Goal: Information Seeking & Learning: Learn about a topic

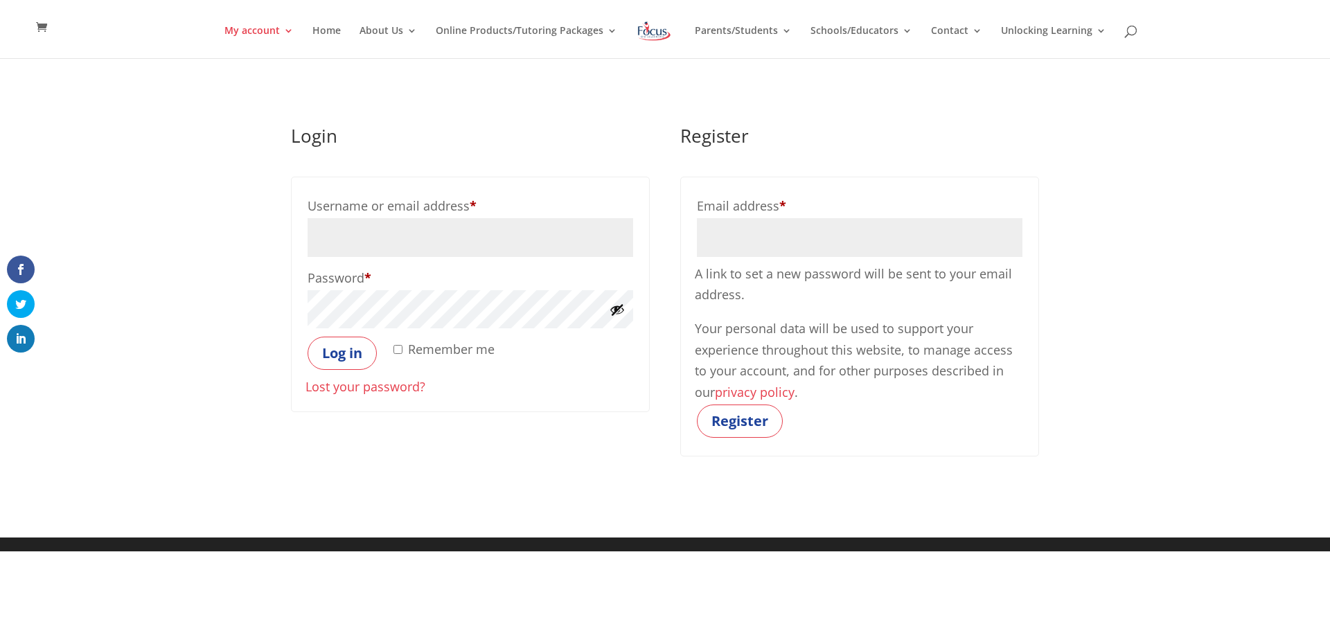
type input "marquinot@sullivaneagles.org"
click at [398, 351] on input "Remember me" at bounding box center [397, 349] width 9 height 9
checkbox input "true"
click at [329, 348] on button "Log in" at bounding box center [342, 353] width 69 height 33
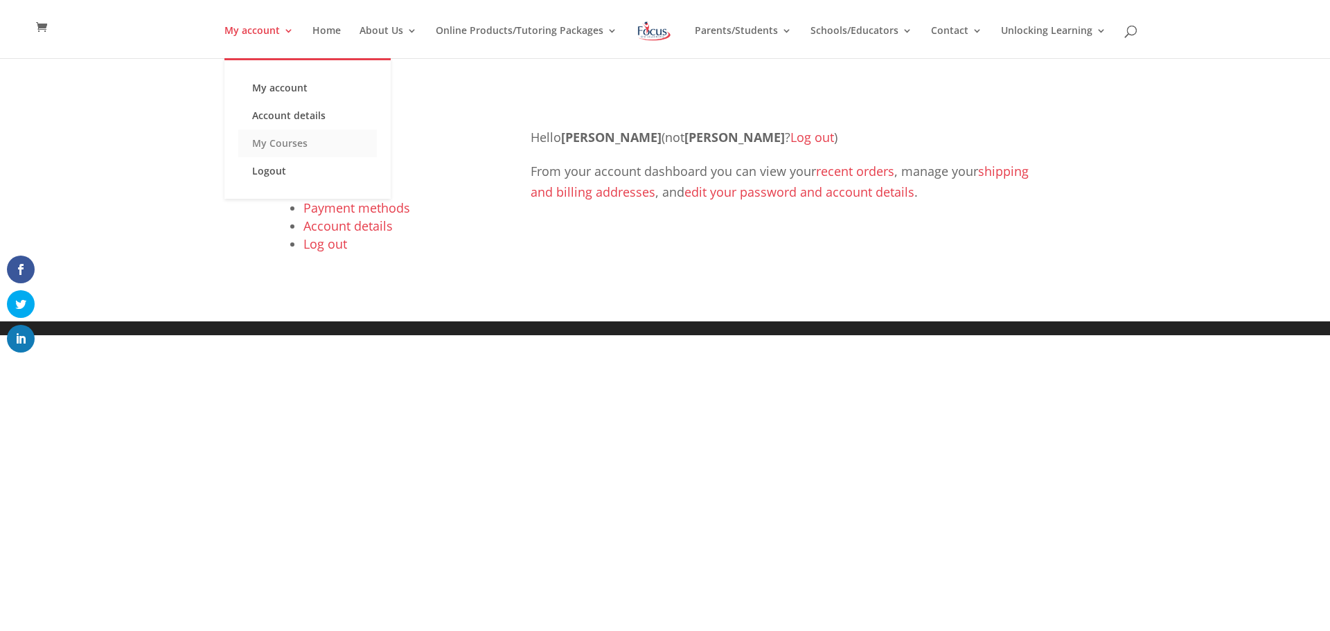
click at [288, 145] on link "My Courses" at bounding box center [307, 144] width 139 height 28
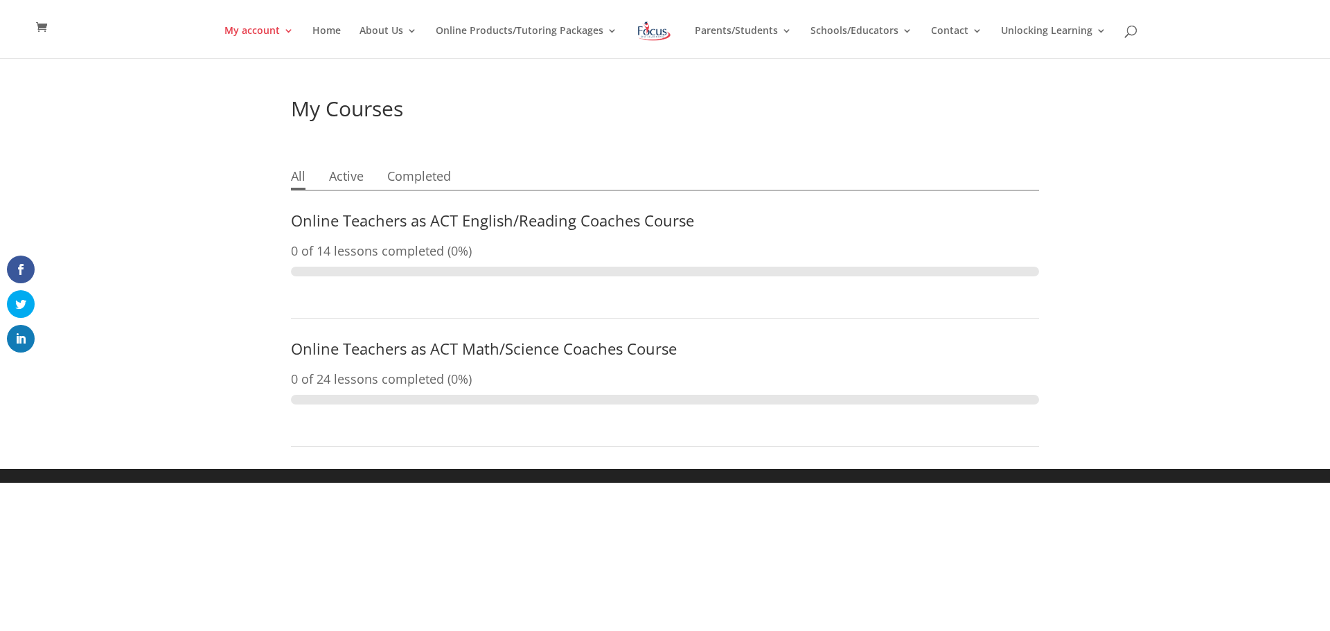
click at [581, 223] on link "Online Teachers as ACT English/Reading Coaches Course" at bounding box center [492, 220] width 403 height 21
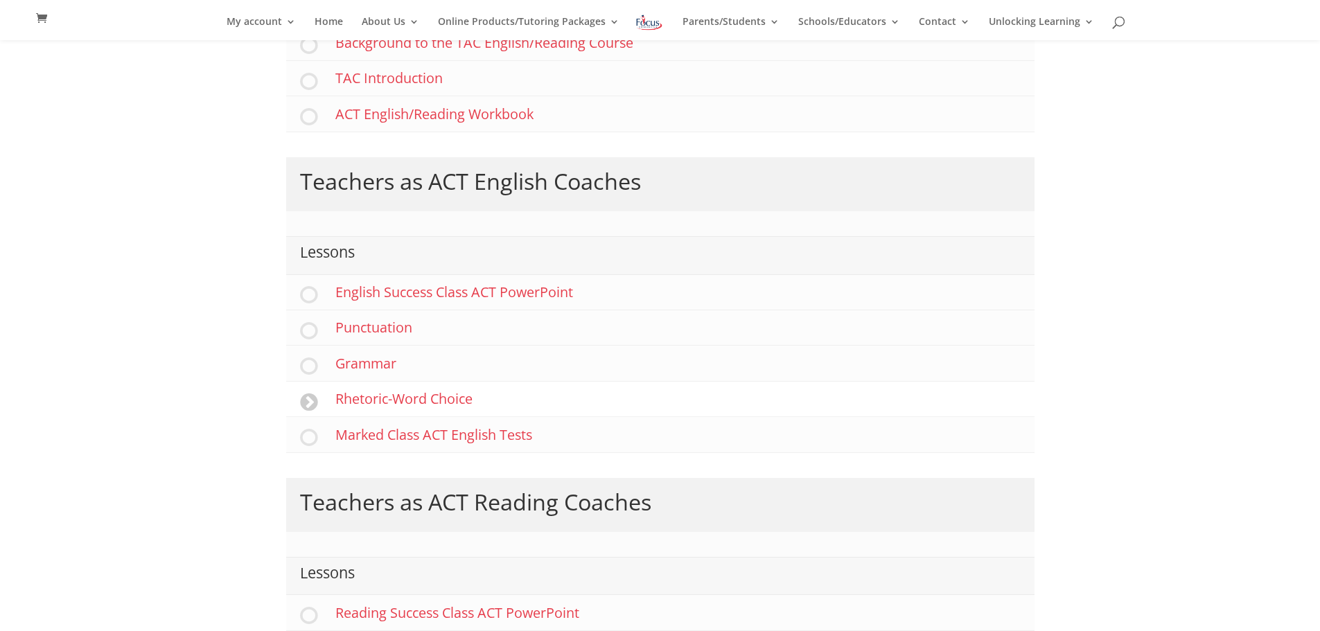
scroll to position [333, 0]
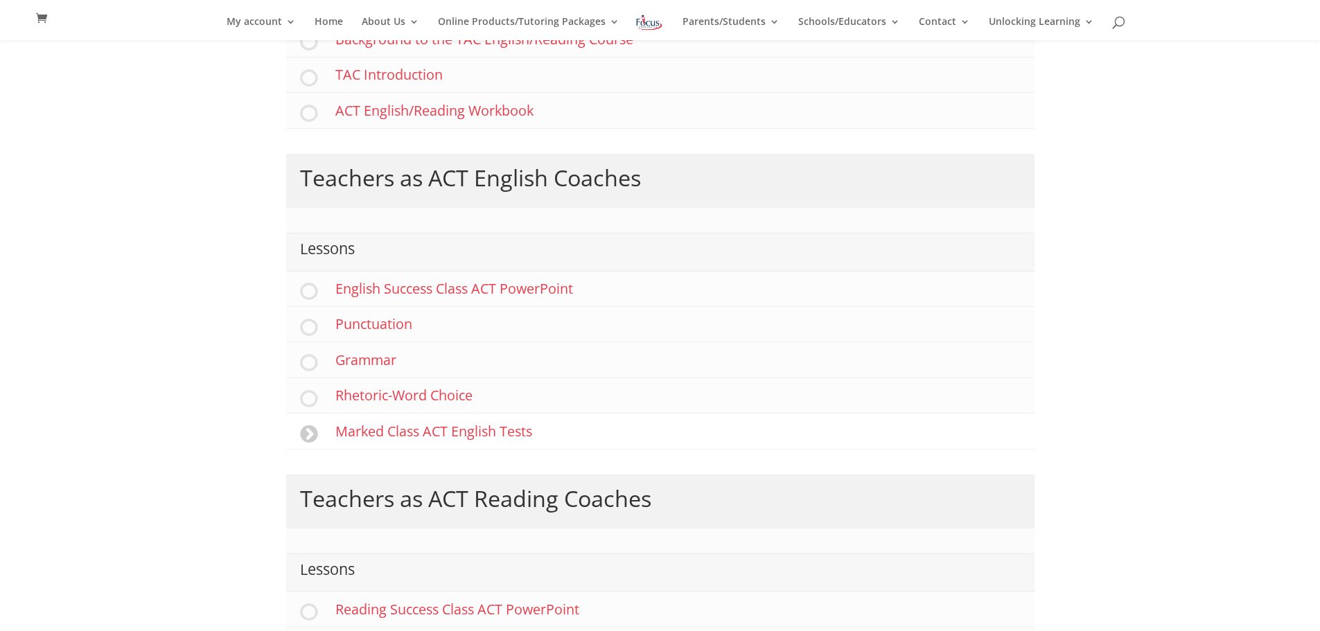
click at [473, 435] on link "Marked Class ACT English Tests" at bounding box center [660, 431] width 748 height 35
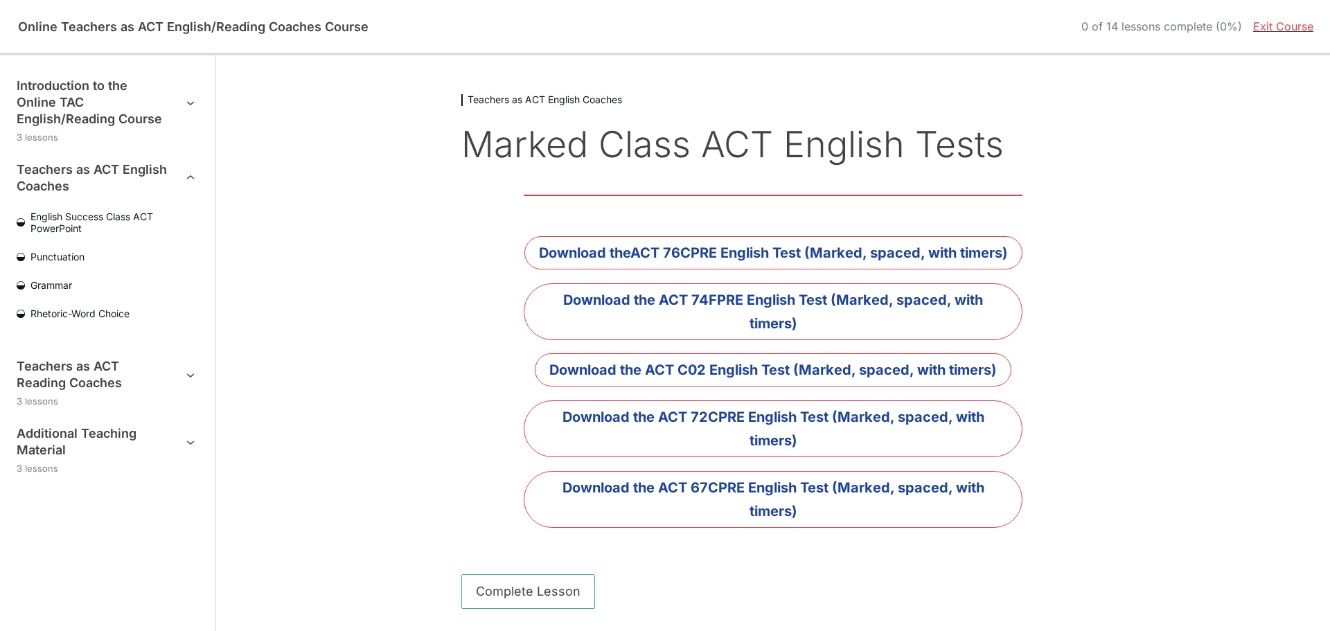
drag, startPoint x: 661, startPoint y: 249, endPoint x: 411, endPoint y: 262, distance: 249.7
click at [411, 262] on div "Teachers as ACT English Coaches Marked Class ACT English Tests Download theACT …" at bounding box center [773, 343] width 1081 height 576
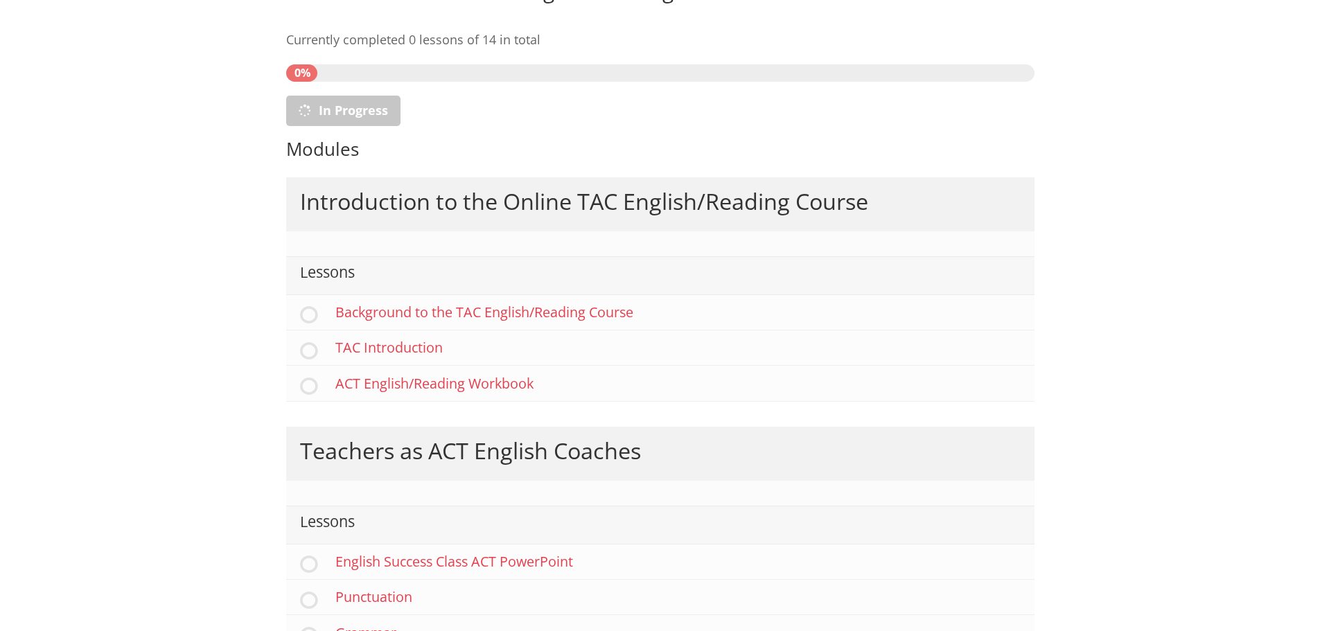
scroll to position [55, 0]
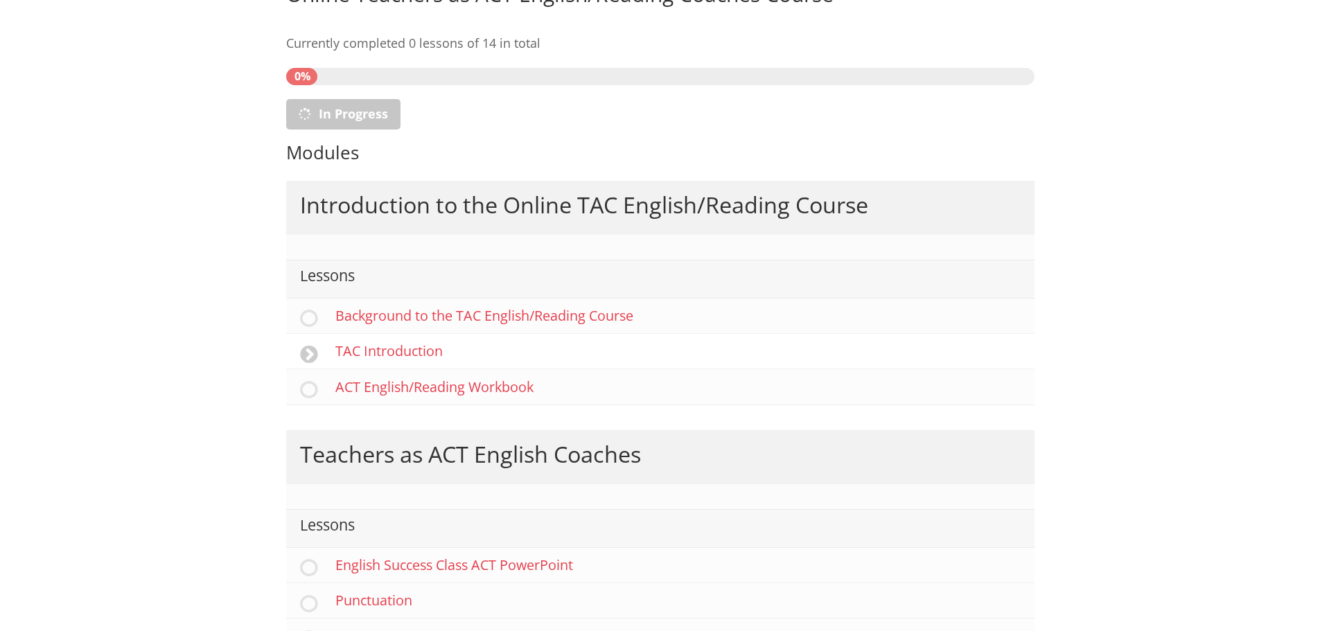
click at [415, 352] on link "TAC Introduction" at bounding box center [660, 351] width 748 height 35
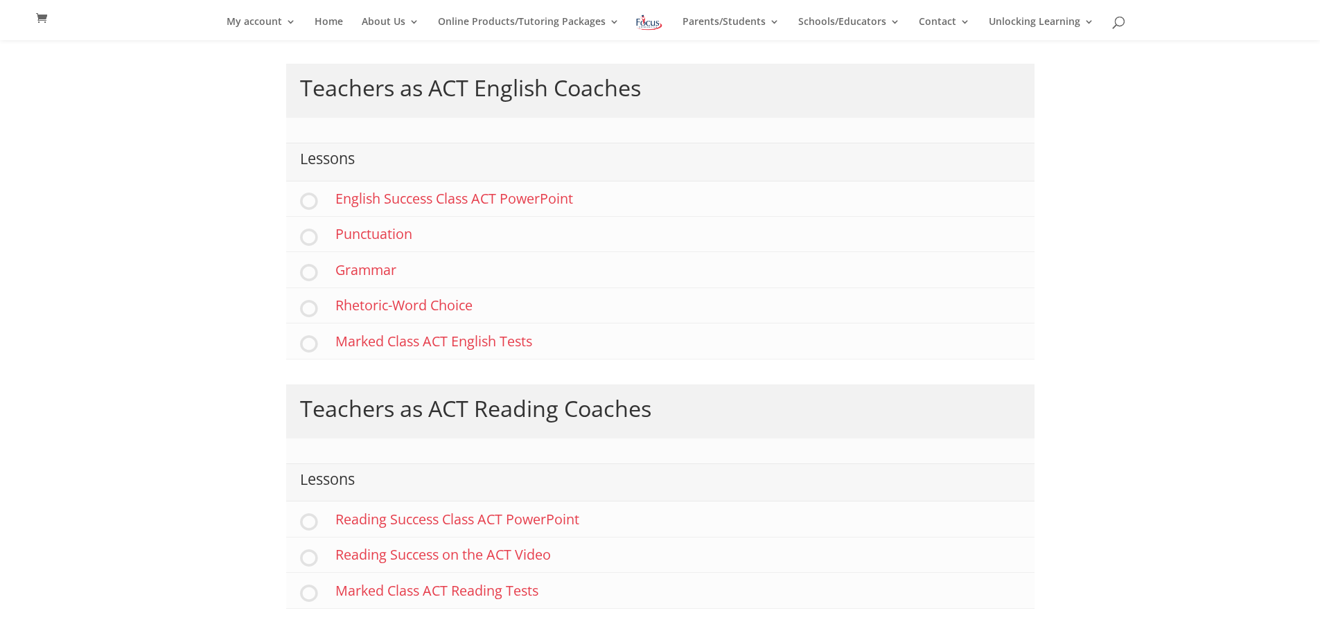
scroll to position [443, 0]
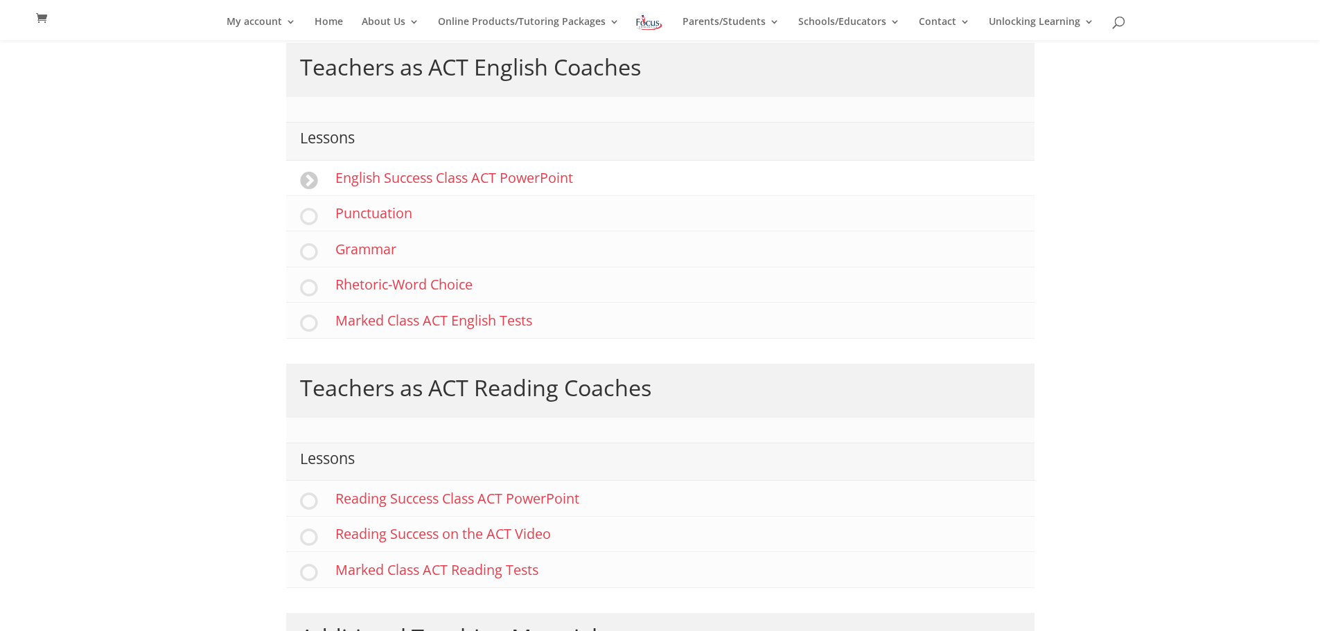
click at [421, 182] on link "English Success Class ACT PowerPoint" at bounding box center [660, 178] width 748 height 35
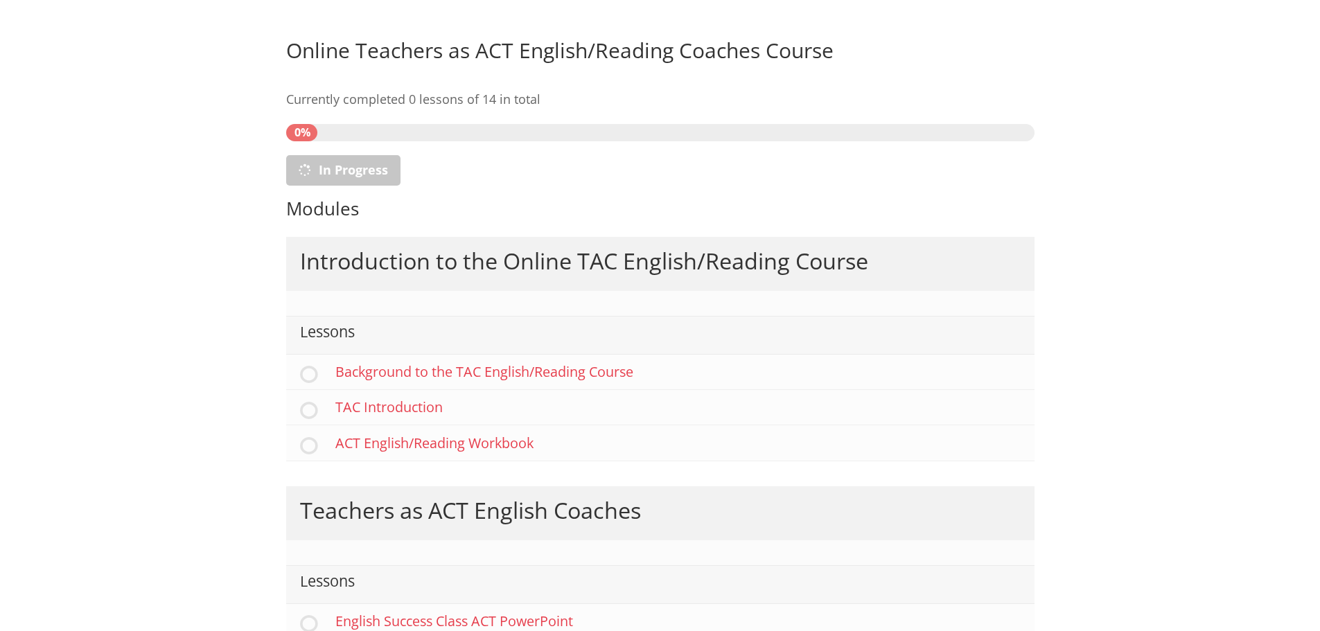
scroll to position [443, 0]
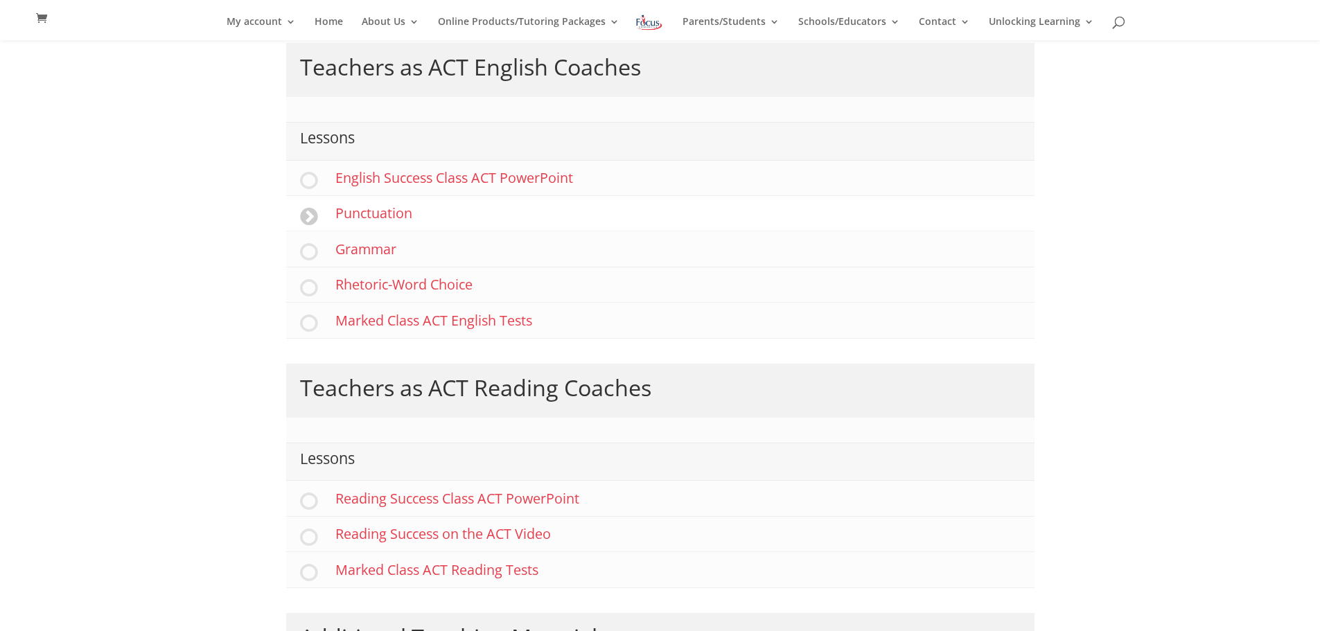
click at [402, 211] on link "Punctuation" at bounding box center [660, 213] width 748 height 35
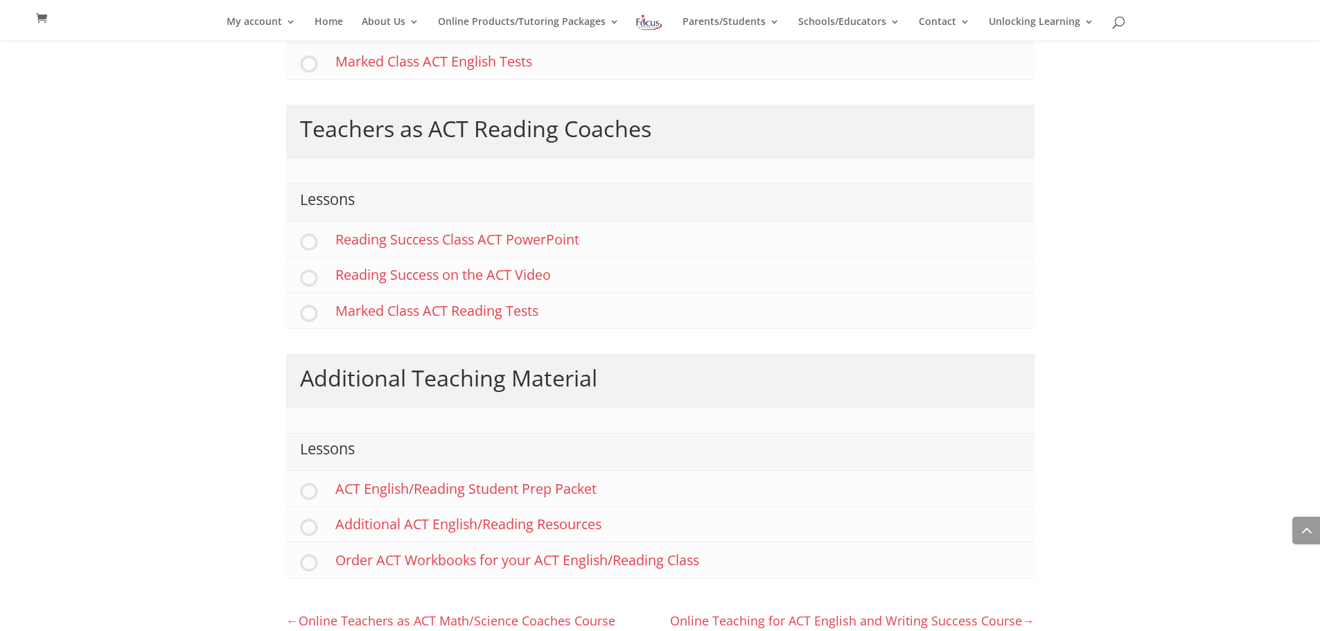
scroll to position [771, 0]
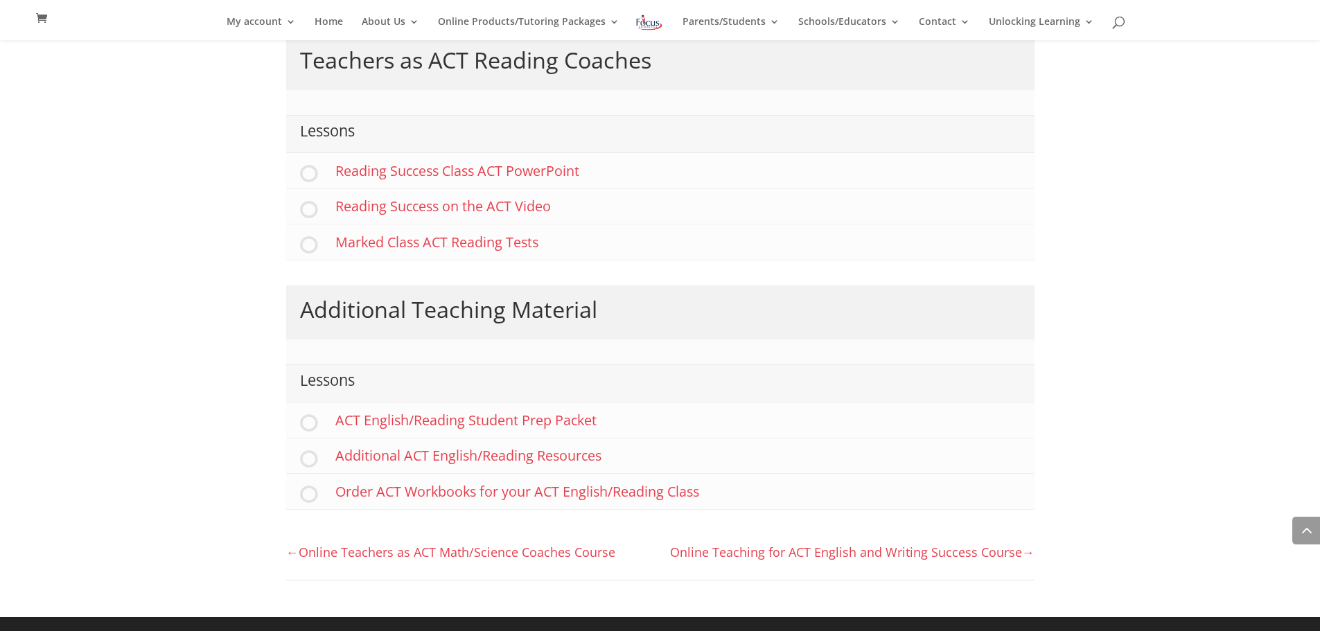
click at [915, 551] on link "Online Teaching for ACT English and Writing Success Course" at bounding box center [852, 552] width 364 height 17
